Goal: Task Accomplishment & Management: Manage account settings

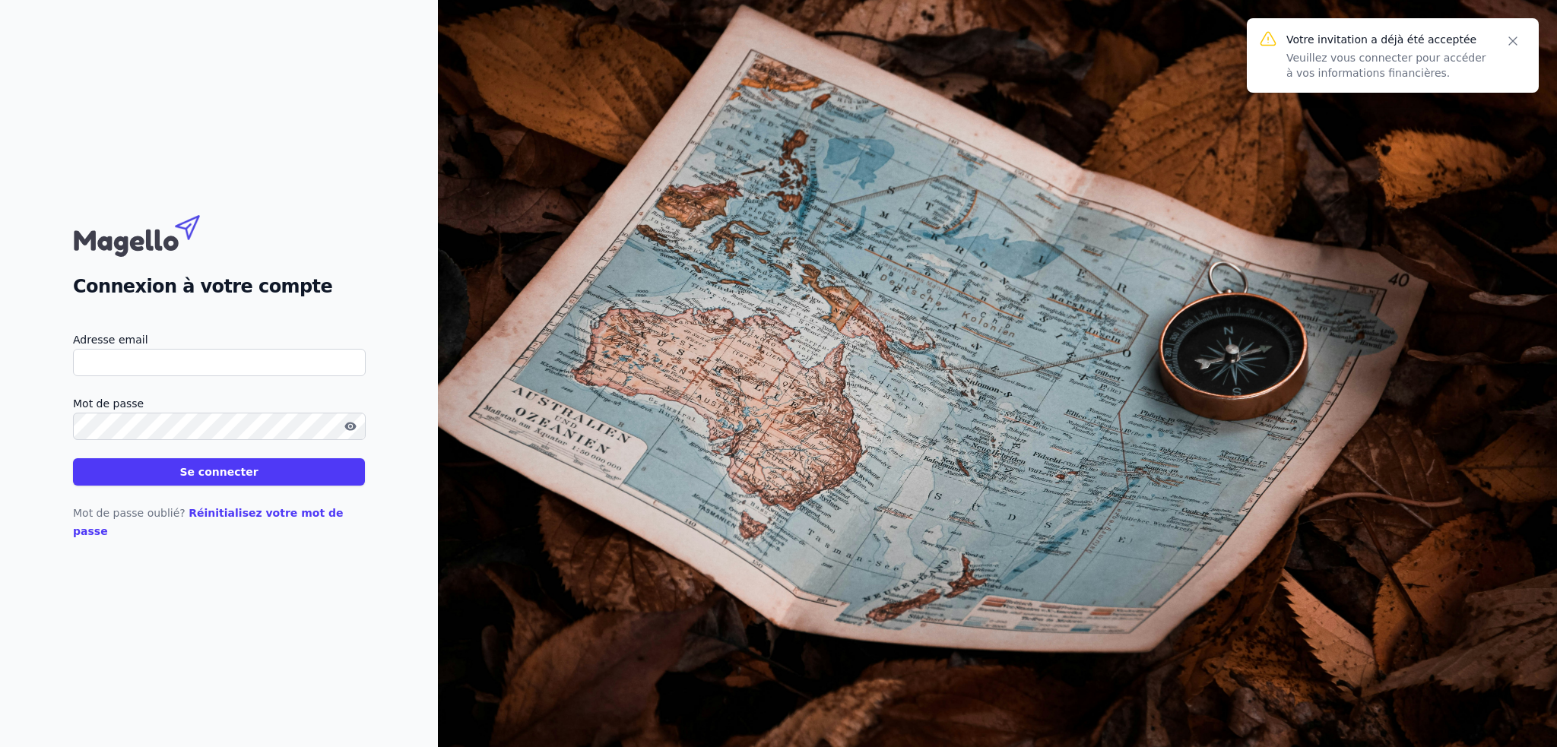
type input "[EMAIL_ADDRESS][DOMAIN_NAME]"
click at [346, 430] on icon "button" at bounding box center [349, 426] width 11 height 8
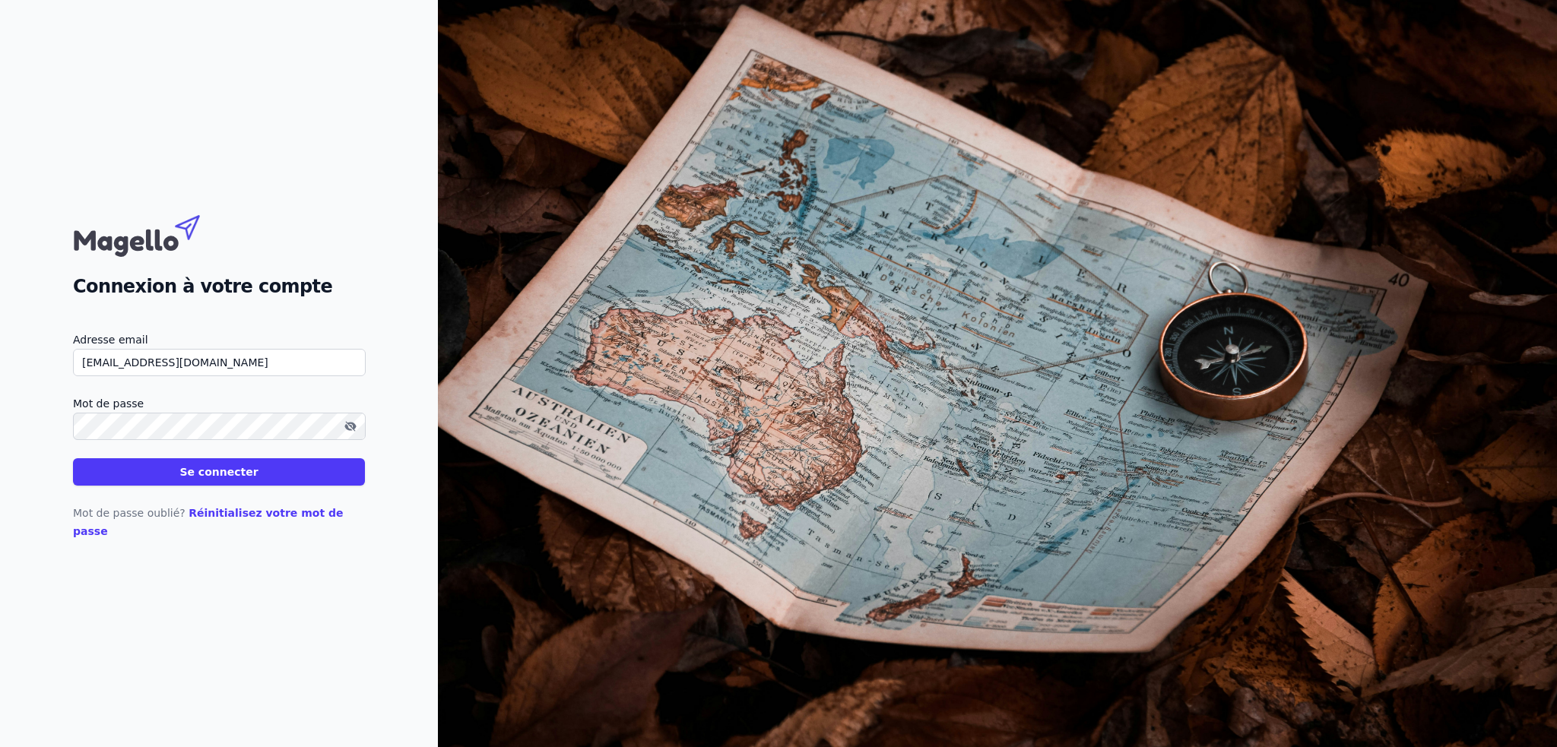
click at [186, 479] on button "Se connecter" at bounding box center [219, 471] width 292 height 27
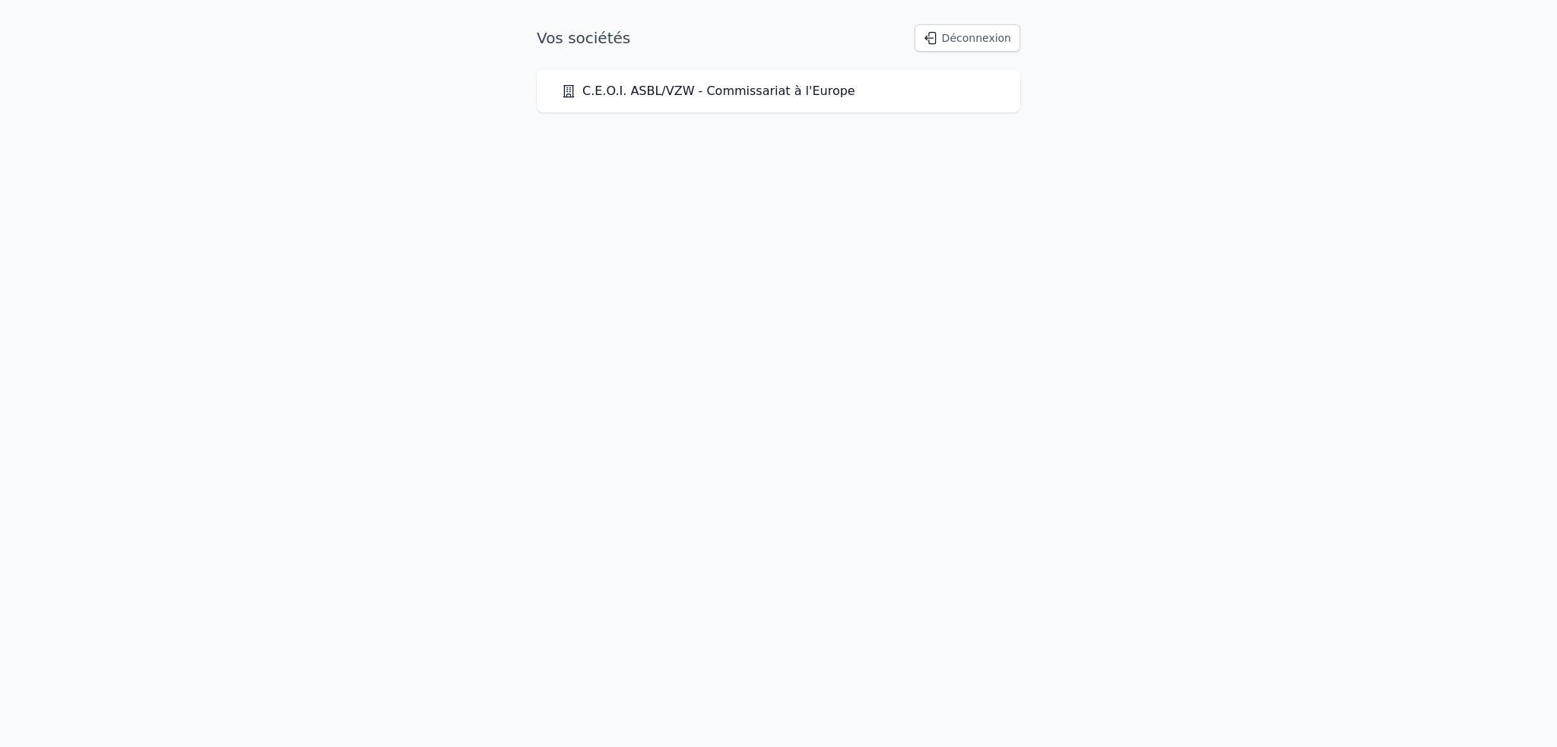
click at [674, 92] on link "C.E.O.I. ASBL/VZW - Commissariat à l'Europe" at bounding box center [708, 91] width 294 height 18
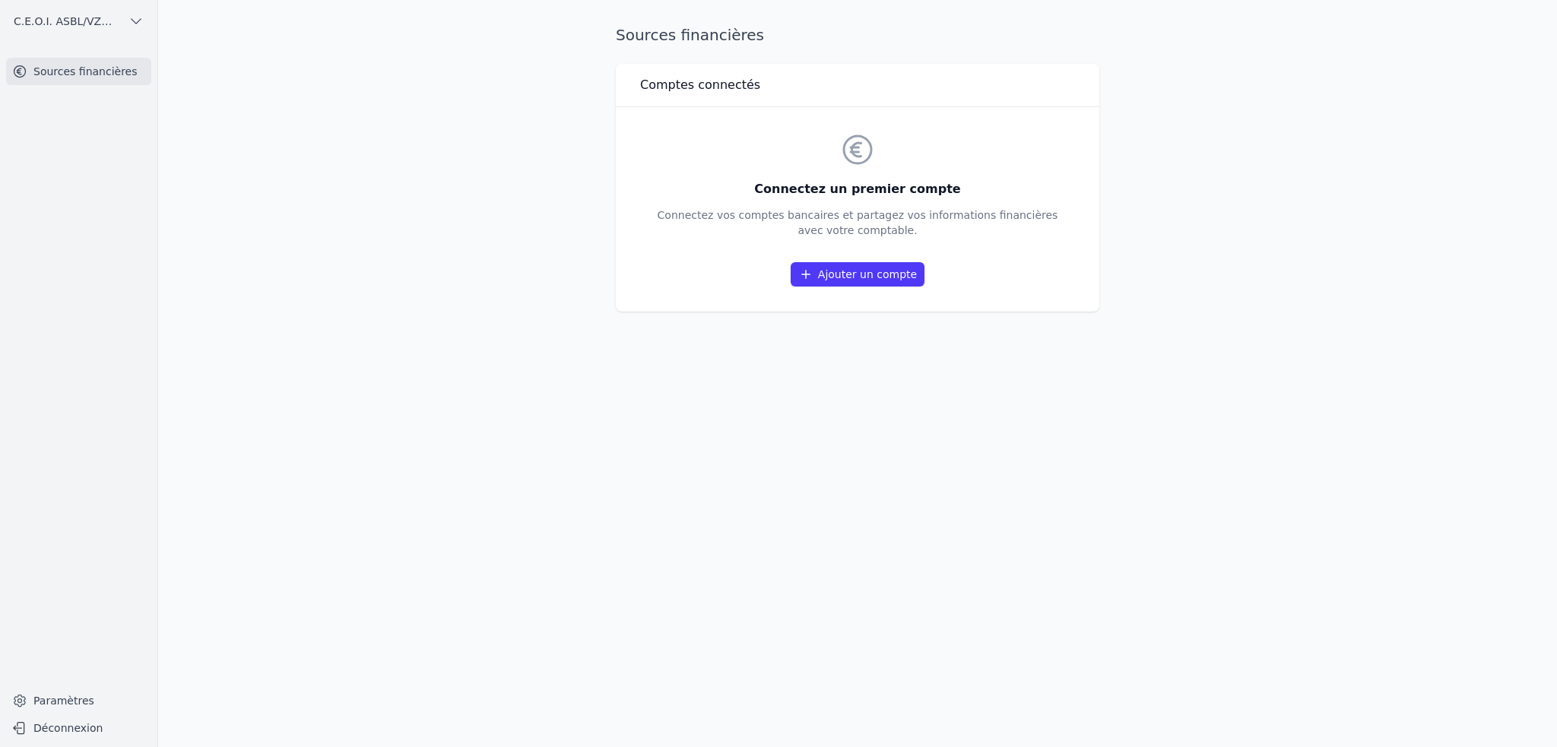
click at [900, 274] on link "Ajouter un compte" at bounding box center [858, 274] width 134 height 24
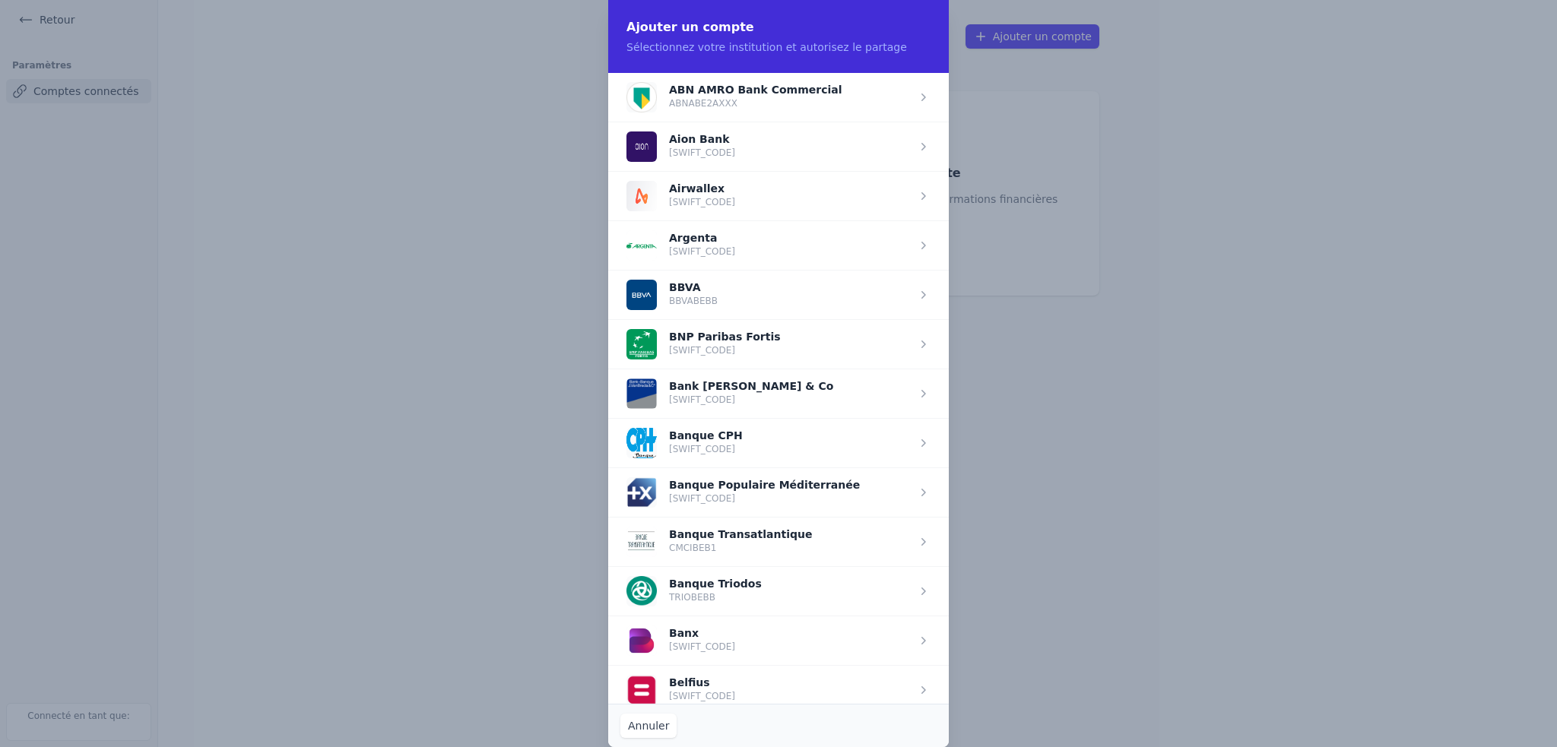
click at [707, 674] on span "button" at bounding box center [778, 689] width 341 height 49
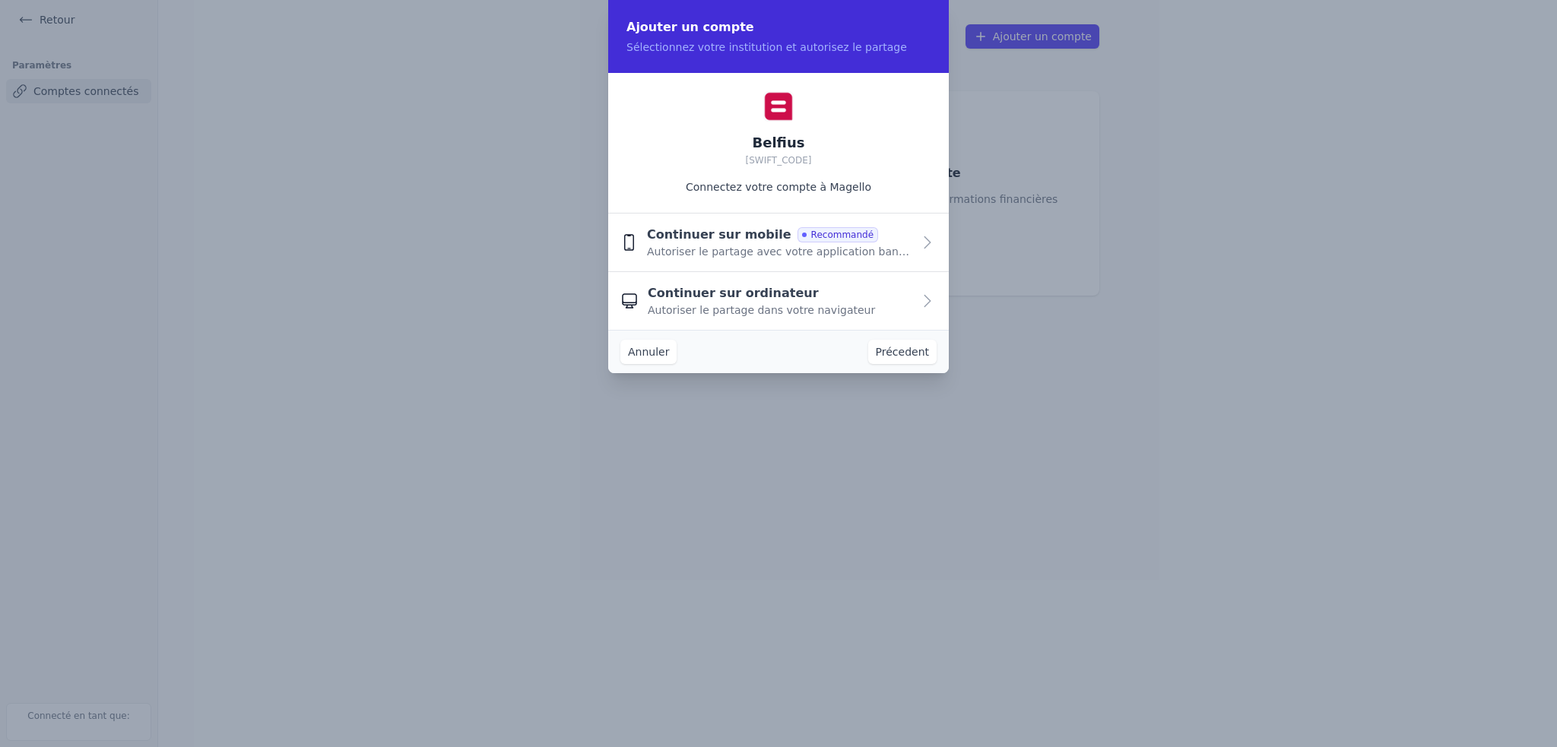
click at [723, 293] on span "Continuer sur ordinateur" at bounding box center [733, 293] width 171 height 18
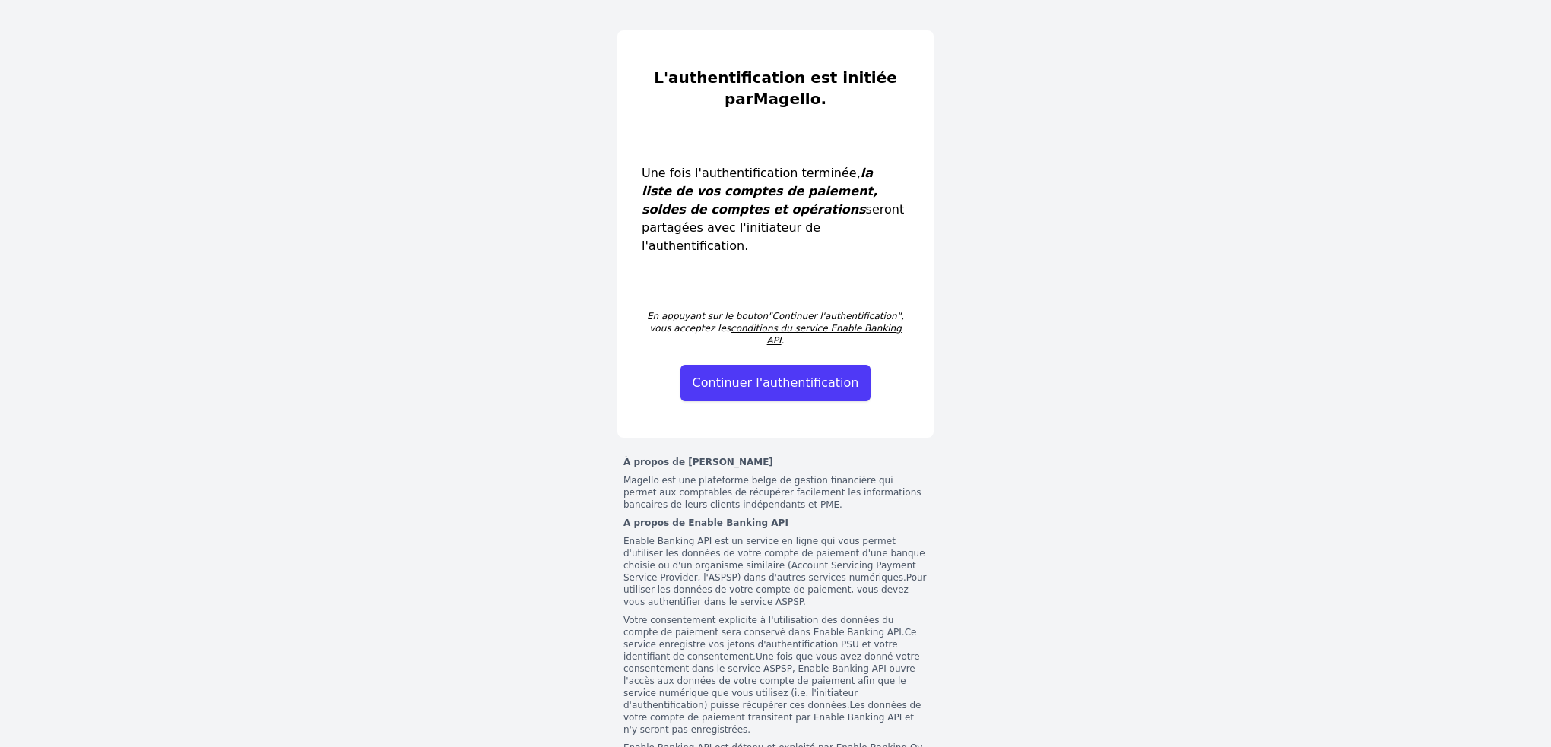
click at [766, 365] on button "Continuer l'authentification" at bounding box center [775, 383] width 191 height 36
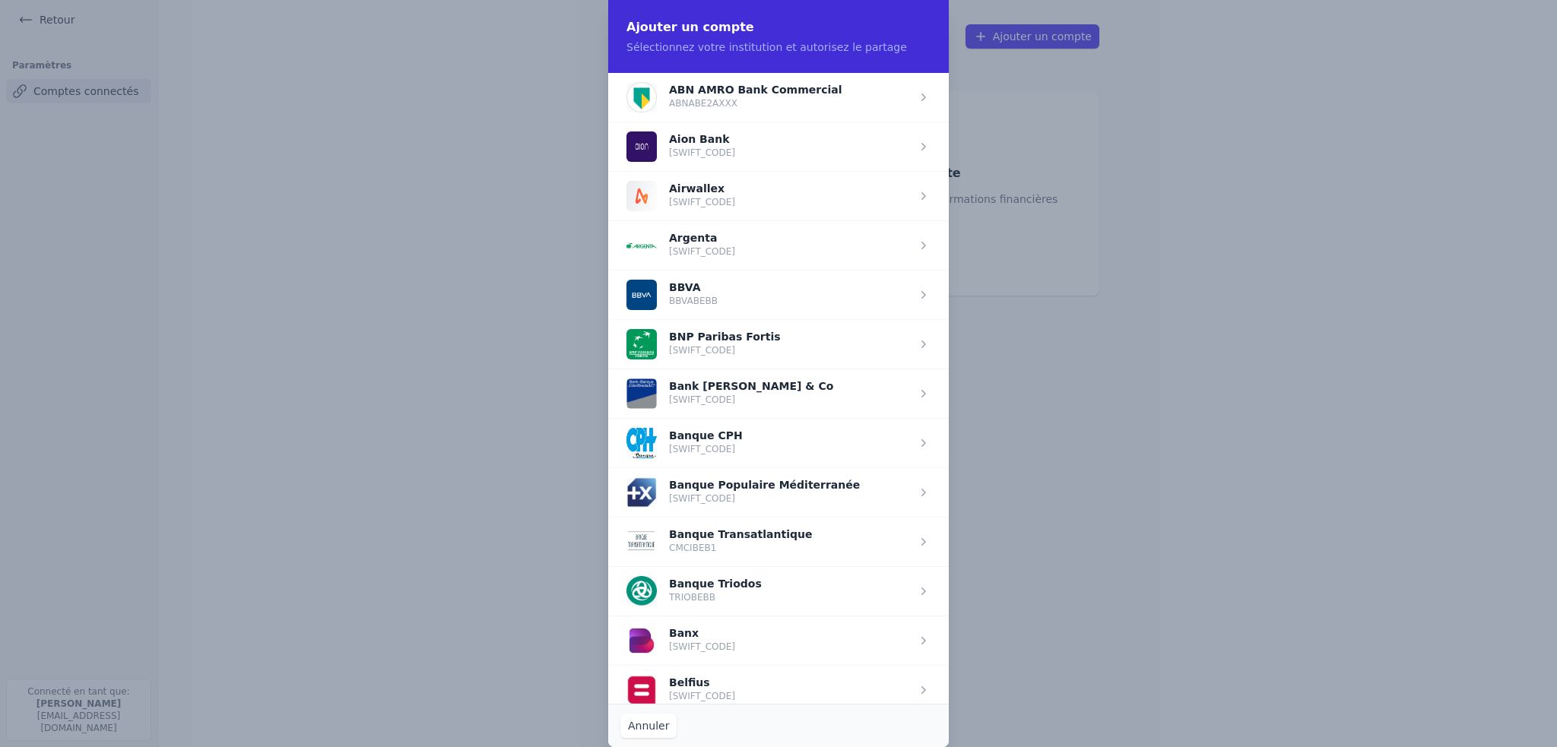
click at [718, 694] on span "button" at bounding box center [778, 689] width 341 height 49
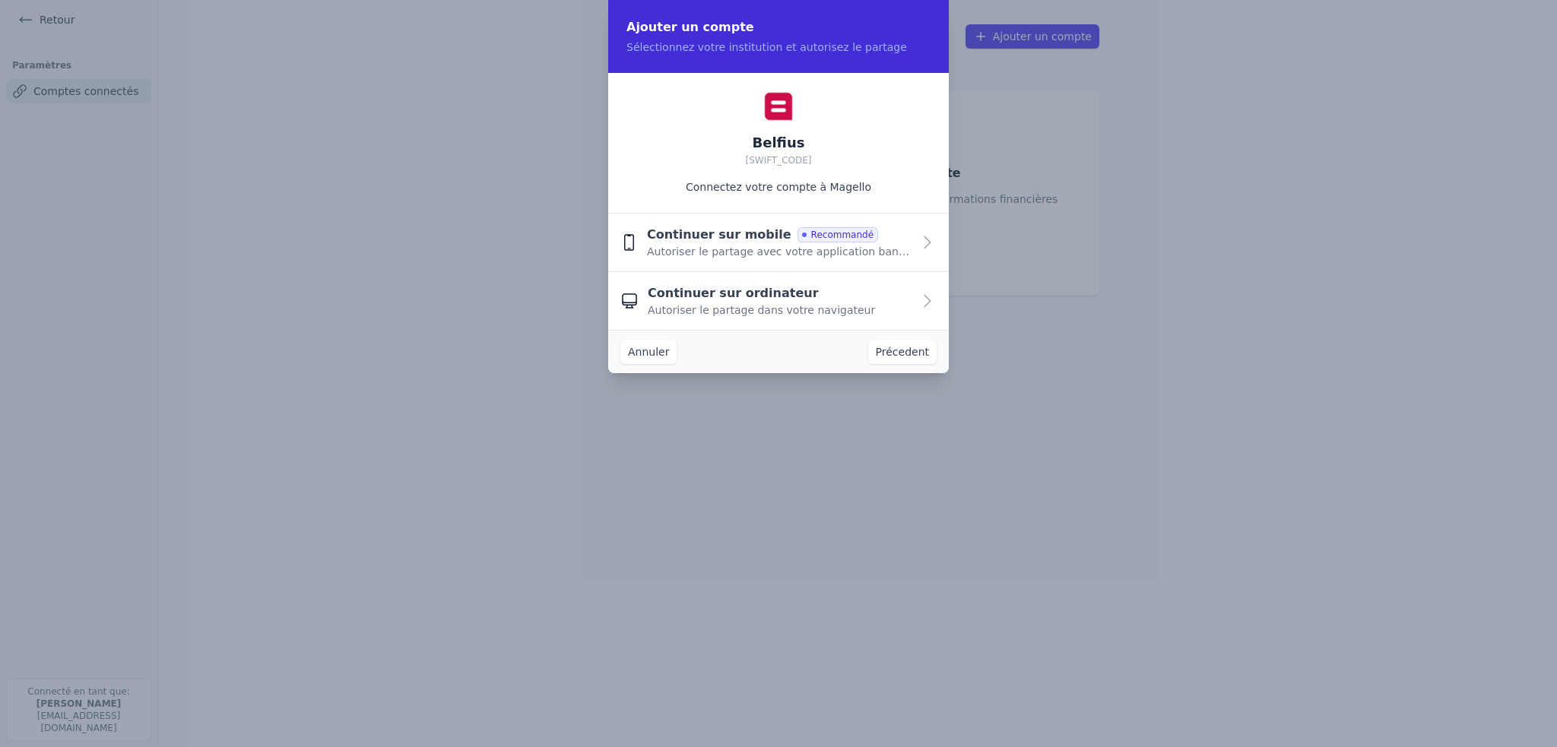
click at [746, 298] on span "Continuer sur ordinateur" at bounding box center [733, 293] width 171 height 18
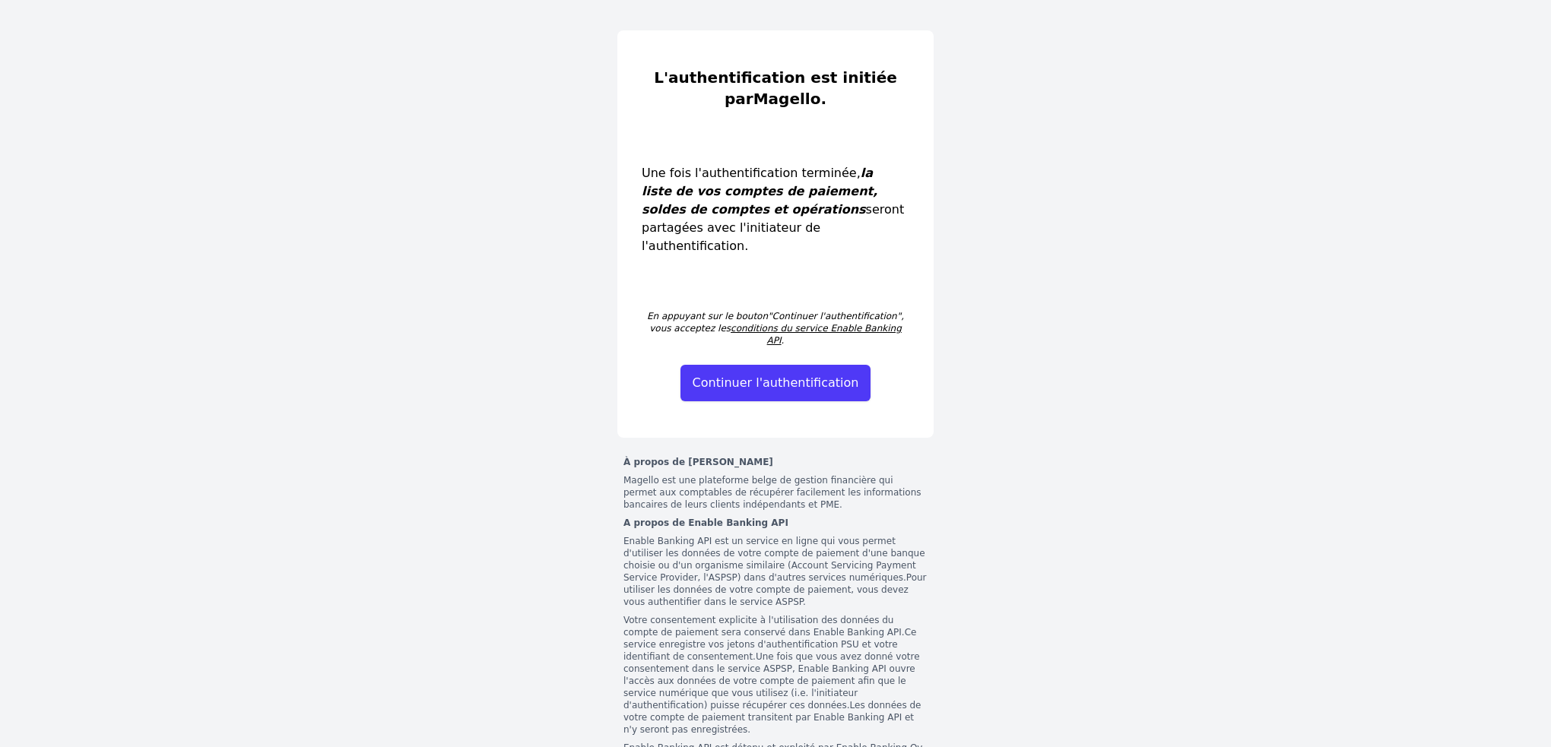
click at [818, 365] on button "Continuer l'authentification" at bounding box center [775, 383] width 191 height 36
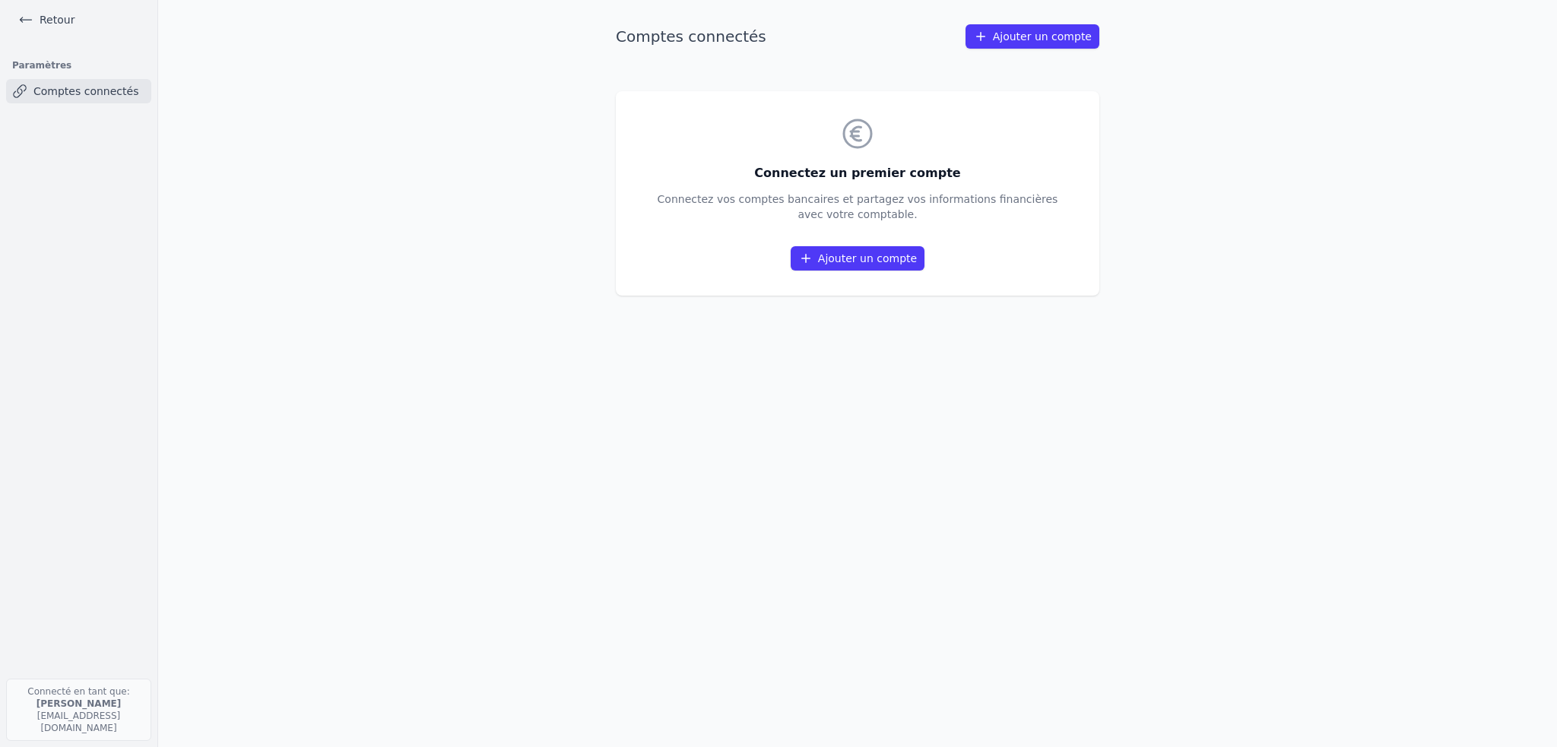
click at [55, 21] on link "Retour" at bounding box center [46, 19] width 68 height 21
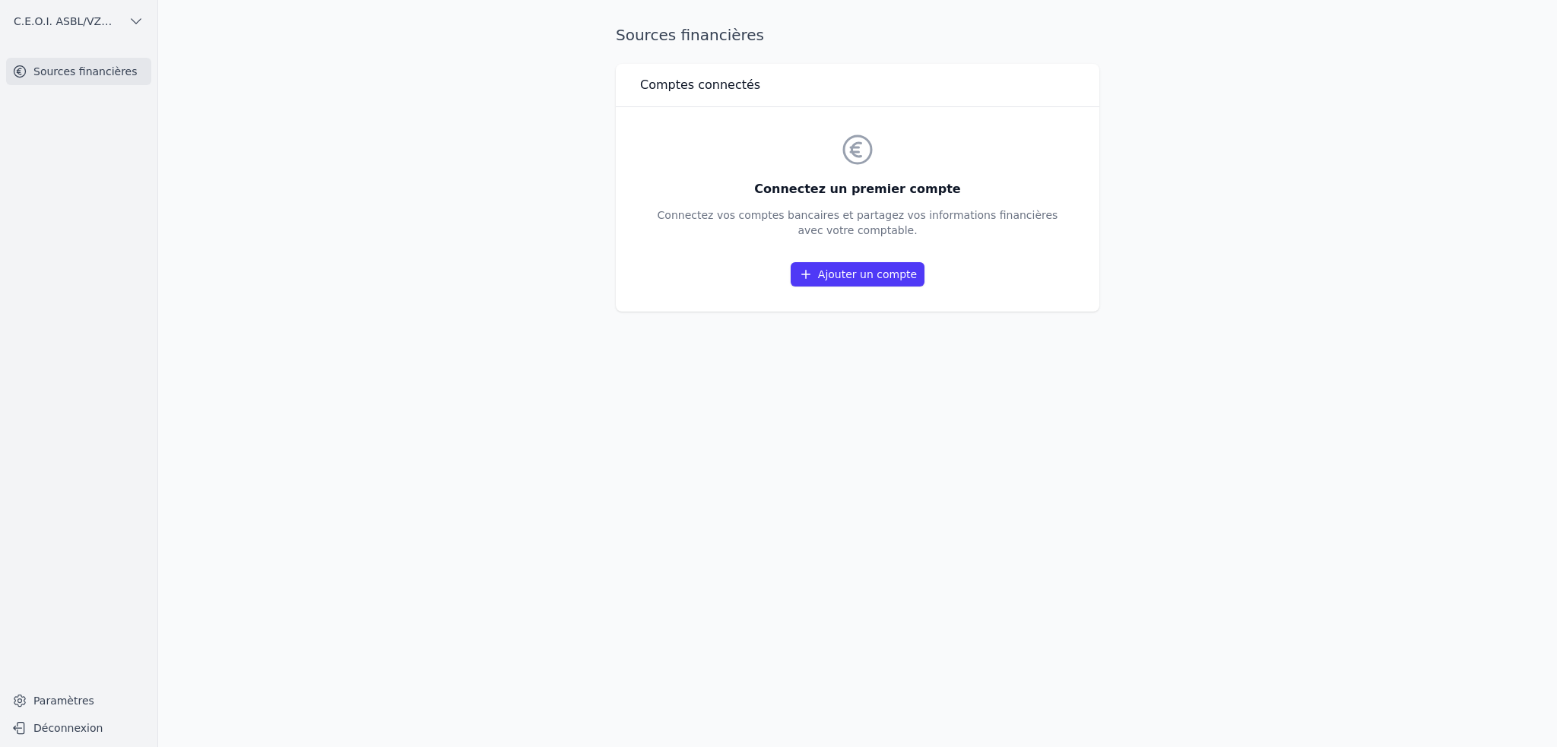
click at [67, 732] on button "Déconnexion" at bounding box center [78, 728] width 145 height 24
